Goal: Check status: Check status

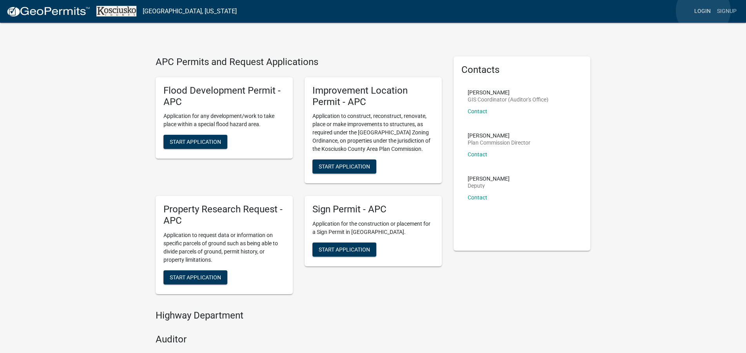
click at [703, 11] on link "Login" at bounding box center [702, 11] width 23 height 15
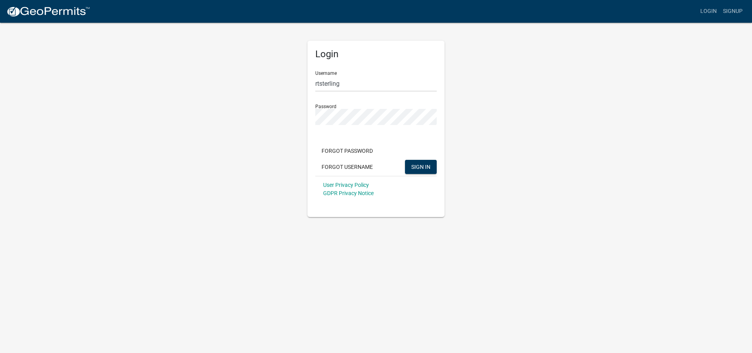
click at [425, 174] on div "Forgot Password Forgot Username SIGN IN" at bounding box center [375, 160] width 121 height 32
click at [425, 167] on span "SIGN IN" at bounding box center [420, 166] width 19 height 6
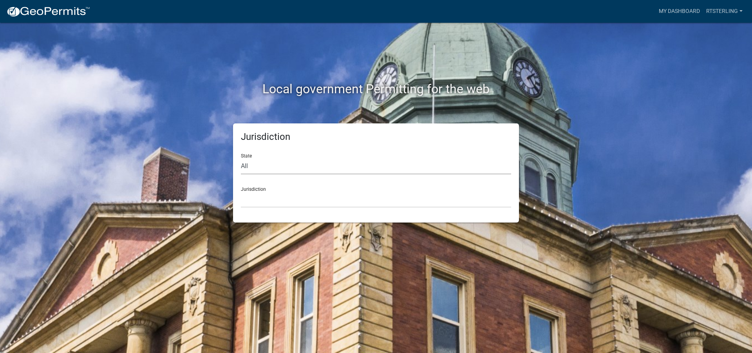
click at [241, 158] on select "All [US_STATE] [US_STATE] [US_STATE] [US_STATE] [US_STATE] [US_STATE] [US_STATE…" at bounding box center [376, 166] width 270 height 16
click at [659, 99] on div "Local government Permitting for the web Jurisdiction State All [US_STATE] [US_S…" at bounding box center [376, 176] width 752 height 353
click at [670, 8] on link "My Dashboard" at bounding box center [679, 11] width 47 height 15
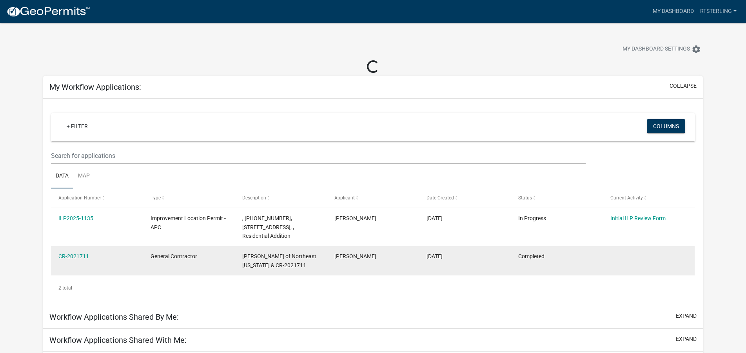
scroll to position [40, 0]
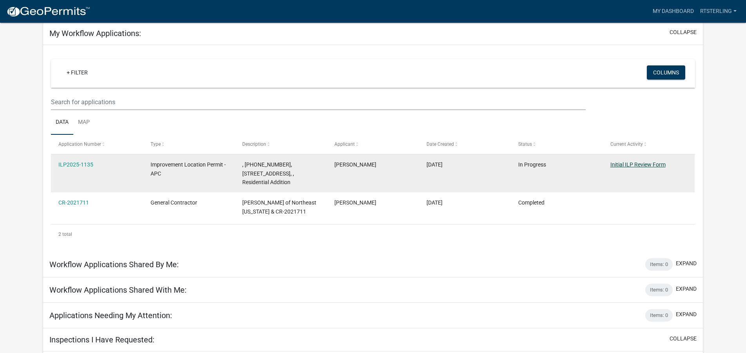
click at [650, 161] on link "Initial ILP Review Form" at bounding box center [637, 164] width 55 height 6
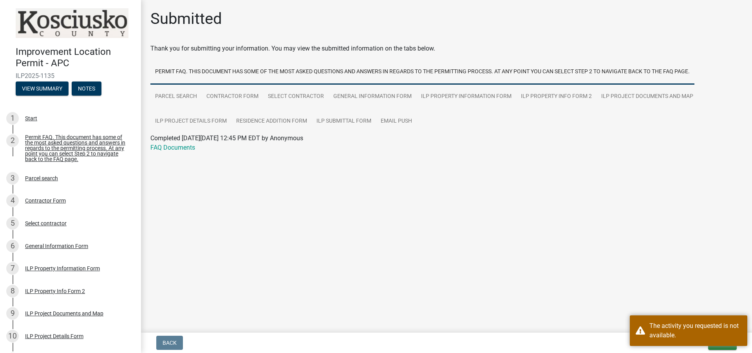
click at [576, 213] on main "Submitted Thank you for submitting your information. You may view the submitted…" at bounding box center [446, 164] width 611 height 329
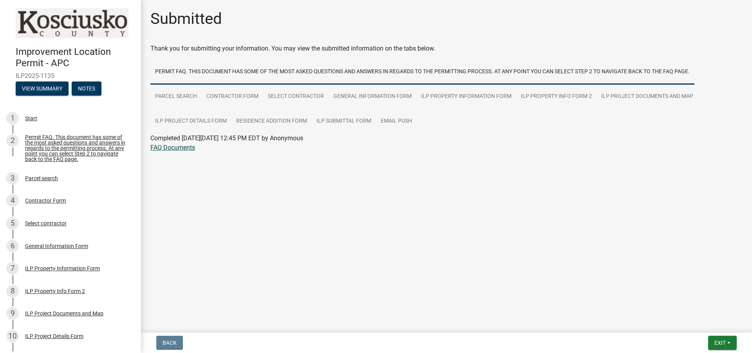
click at [177, 151] on link "FAQ Documents" at bounding box center [172, 147] width 45 height 7
click at [50, 86] on button "View Summary" at bounding box center [42, 88] width 53 height 14
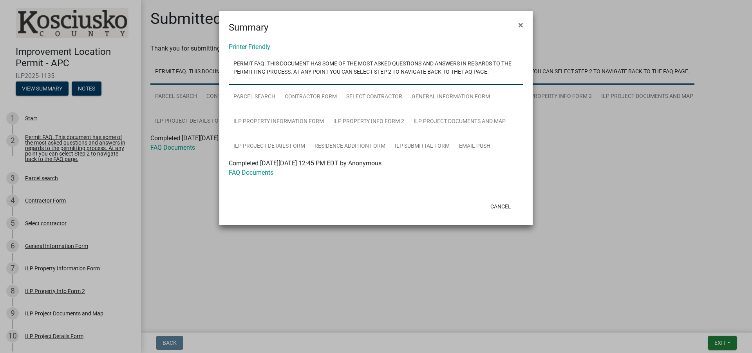
click at [81, 83] on ngb-modal-window "Summary × Printer Friendly Permit FAQ. This document has some of the most asked…" at bounding box center [376, 176] width 752 height 353
